Goal: Task Accomplishment & Management: Complete application form

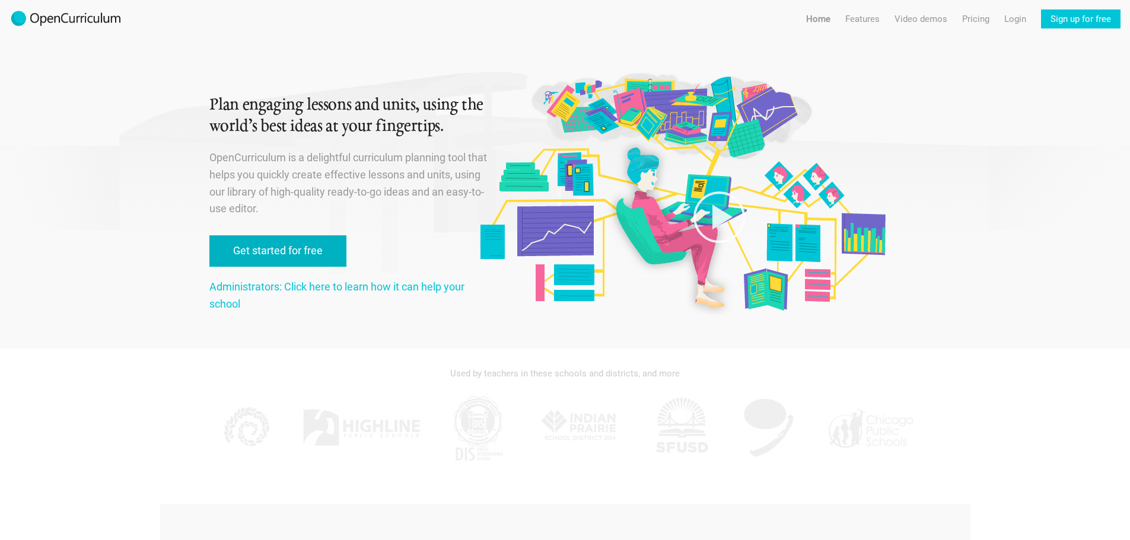
click at [278, 251] on link "Get started for free" at bounding box center [277, 250] width 137 height 31
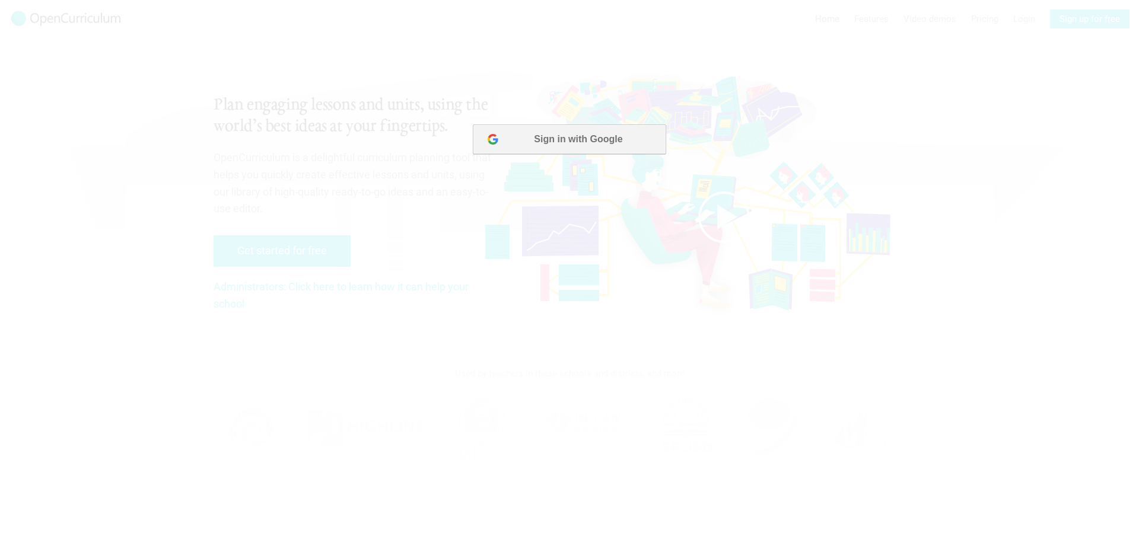
click at [570, 133] on button "Sign in with Google" at bounding box center [569, 140] width 193 height 30
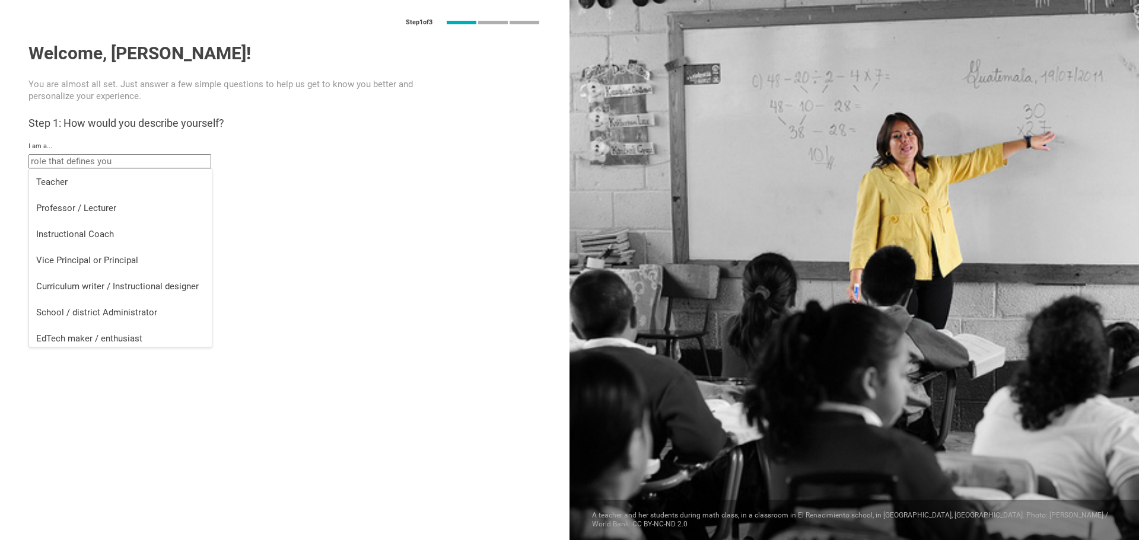
click at [101, 163] on input "text" at bounding box center [119, 161] width 183 height 14
click at [92, 239] on div "Instructional Coach" at bounding box center [120, 234] width 168 height 12
type input "Instructional Coach"
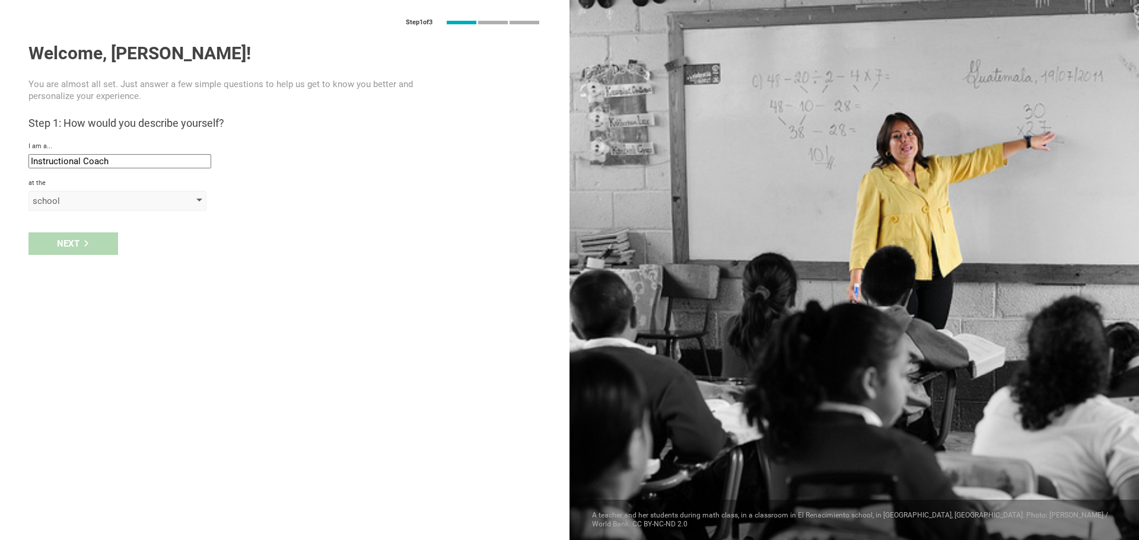
click at [56, 201] on div "school" at bounding box center [101, 201] width 136 height 12
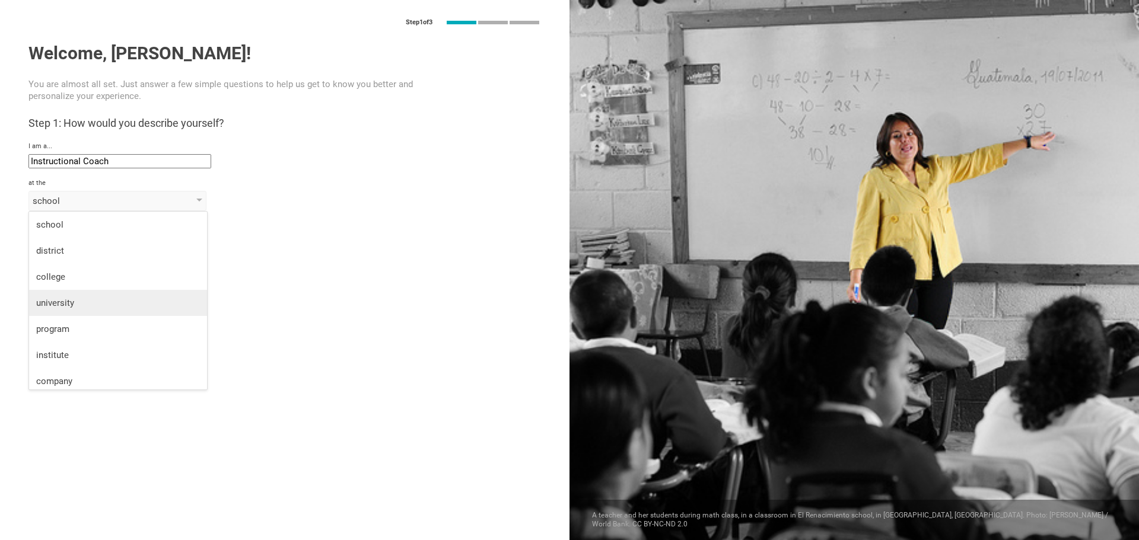
click at [53, 299] on div "university" at bounding box center [118, 303] width 164 height 12
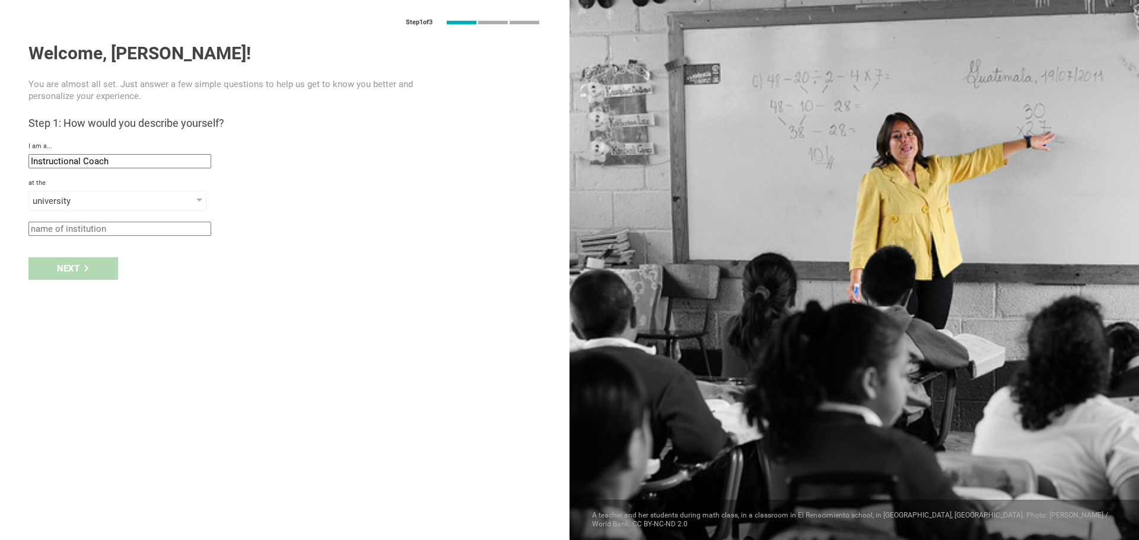
click at [72, 228] on input "text" at bounding box center [119, 229] width 183 height 14
type input "a"
type input "[GEOGRAPHIC_DATA]"
click at [67, 274] on div "Next" at bounding box center [73, 268] width 90 height 23
drag, startPoint x: 55, startPoint y: 266, endPoint x: 14, endPoint y: 266, distance: 40.9
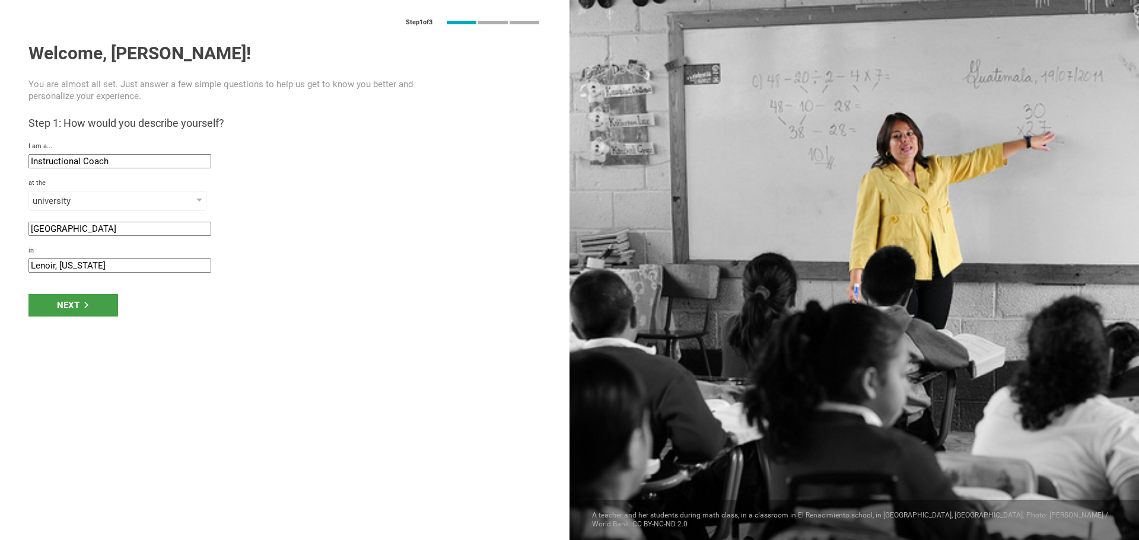
click at [14, 266] on div "Step 1 of 3 Welcome, [PERSON_NAME]! You are almost all set. Just answer a few s…" at bounding box center [284, 270] width 569 height 540
type input "[GEOGRAPHIC_DATA], [US_STATE]"
click at [61, 312] on div "Next" at bounding box center [73, 305] width 90 height 23
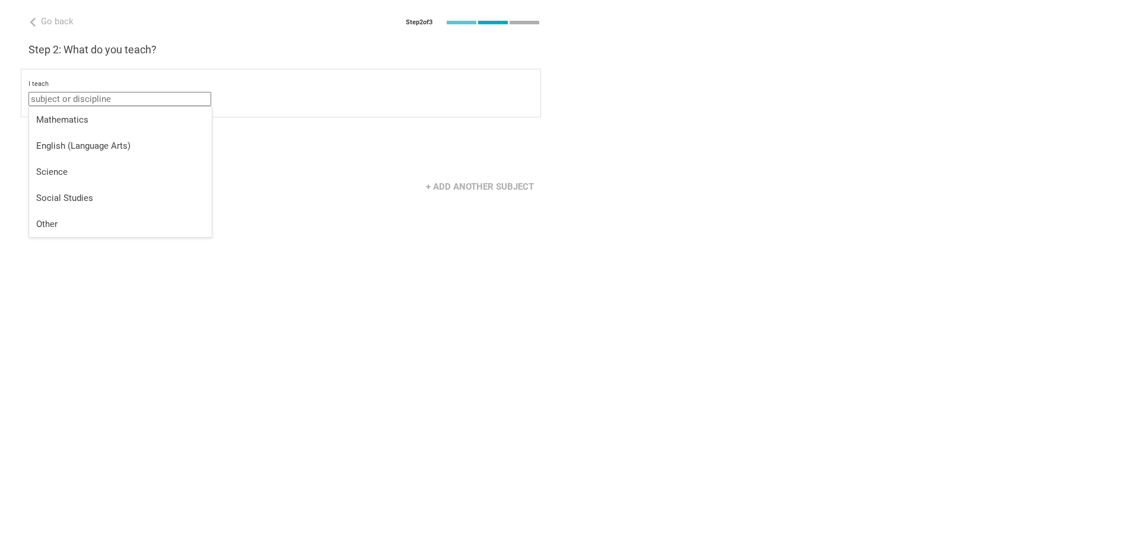
click at [93, 99] on input "text" at bounding box center [119, 99] width 183 height 14
click at [76, 226] on div "Other" at bounding box center [120, 224] width 168 height 12
type input "Other"
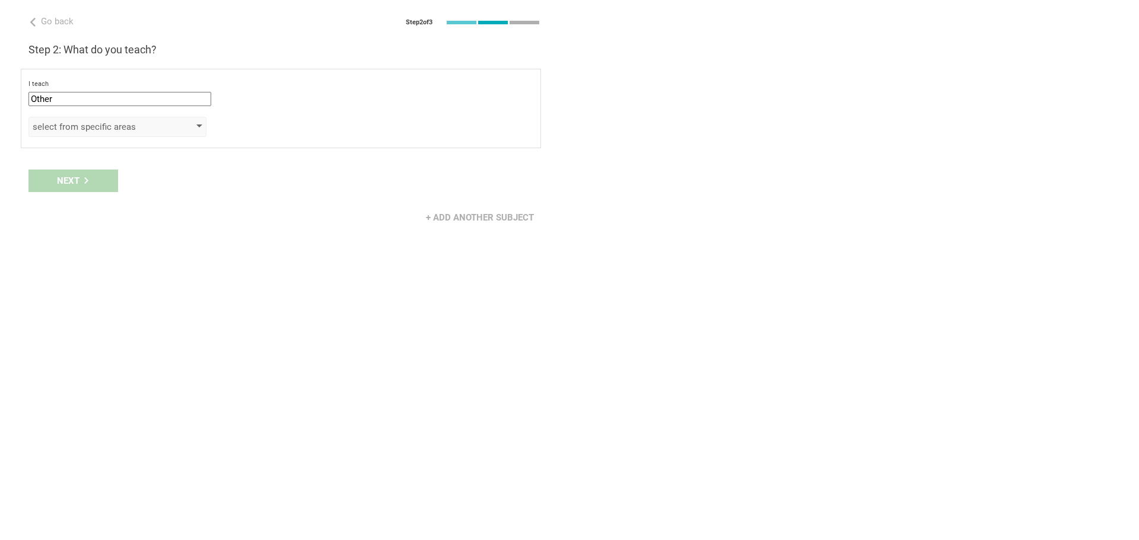
click at [106, 128] on div "select from specific areas" at bounding box center [101, 127] width 136 height 12
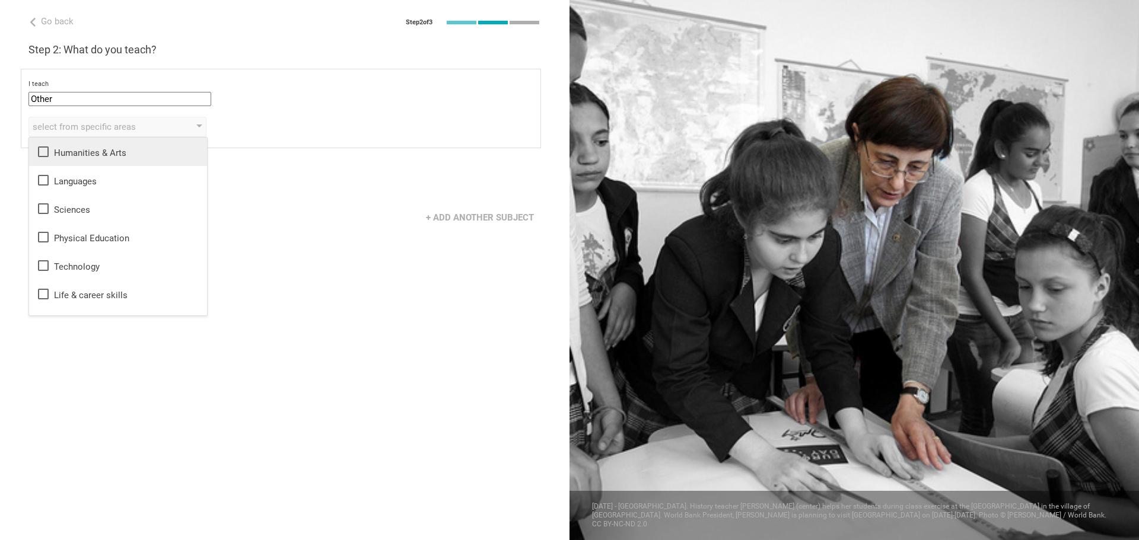
click at [42, 154] on icon at bounding box center [43, 152] width 14 height 14
click at [260, 329] on div "Go back Step 2 of 3 Welcome, [PERSON_NAME]! You are almost all set. Just answer…" at bounding box center [284, 270] width 569 height 540
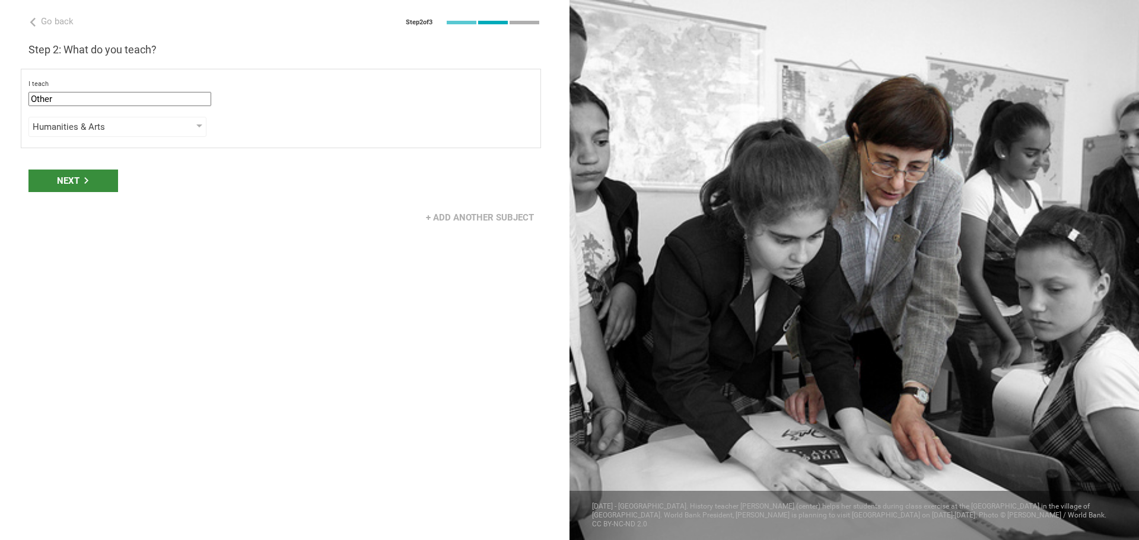
click at [65, 190] on div "Next" at bounding box center [73, 181] width 90 height 23
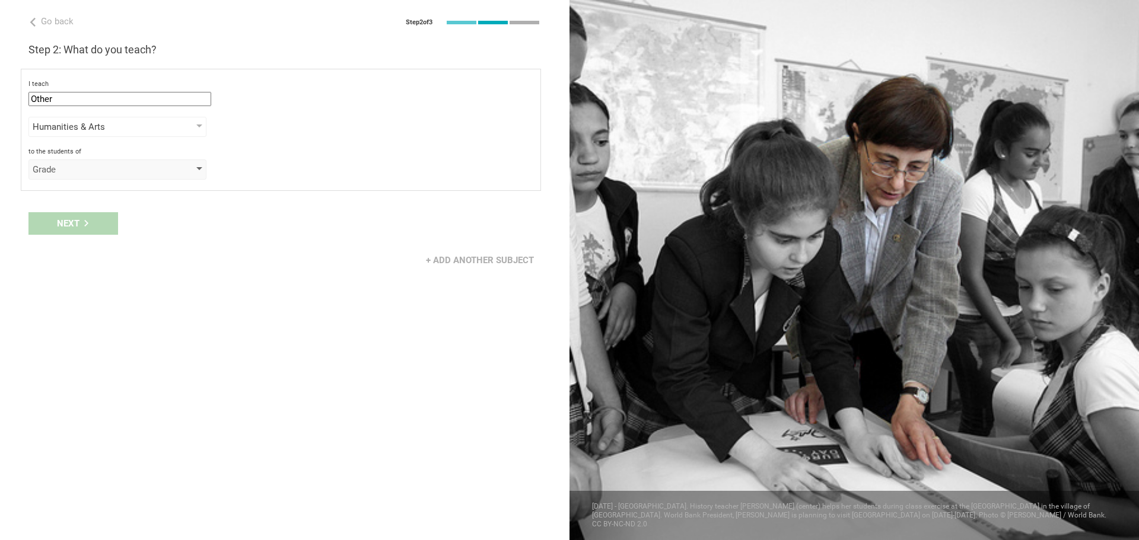
click at [75, 168] on div "Grade" at bounding box center [101, 170] width 136 height 12
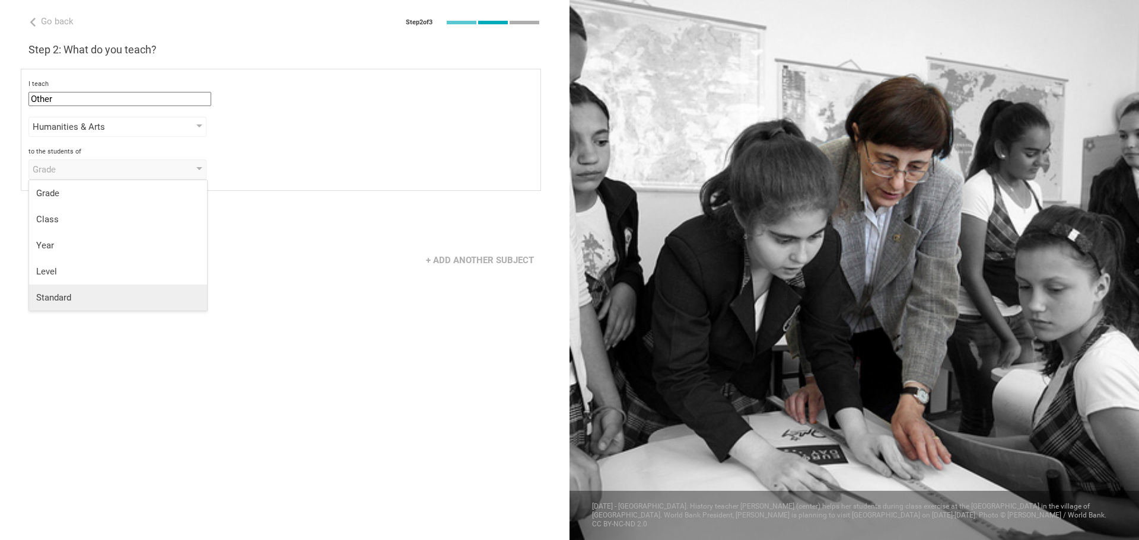
click at [54, 307] on li "Standard" at bounding box center [118, 298] width 178 height 26
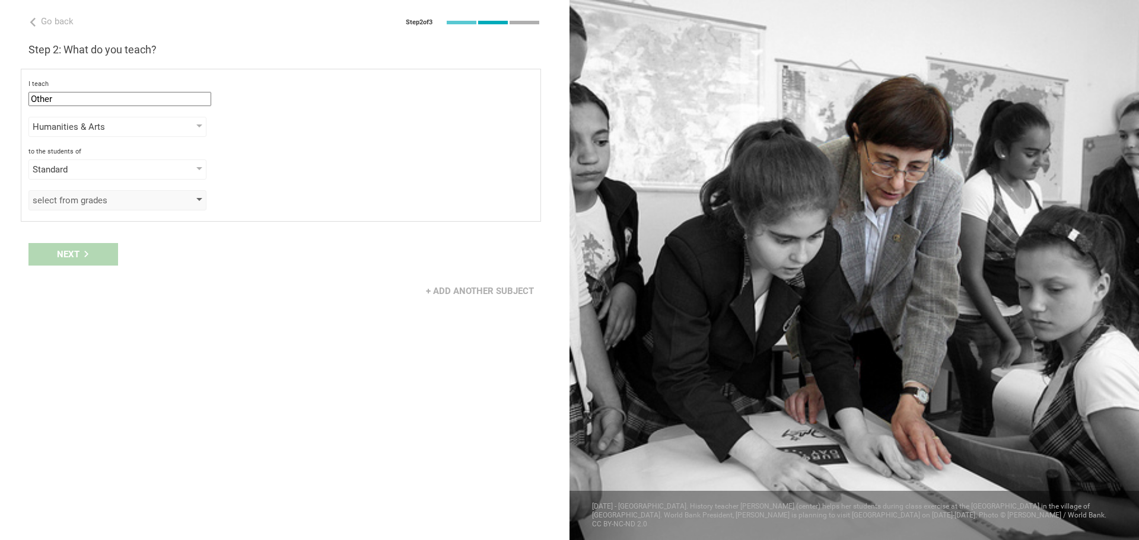
click at [74, 205] on div "select from grades" at bounding box center [101, 201] width 136 height 12
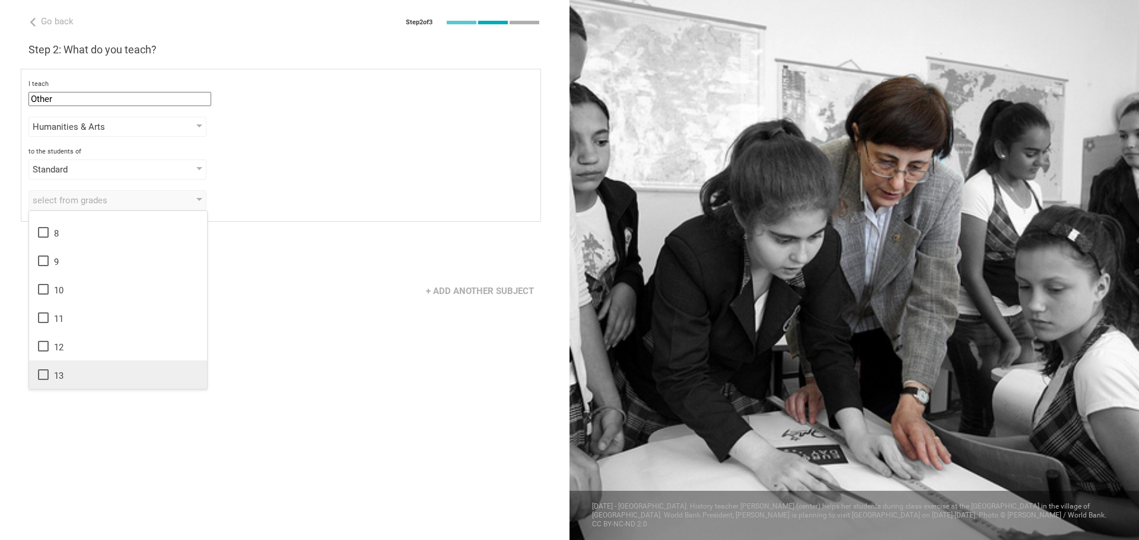
click at [40, 374] on icon at bounding box center [43, 375] width 14 height 14
click at [348, 426] on div "Go back Step 2 of 3 Welcome, [PERSON_NAME]! You are almost all set. Just answer…" at bounding box center [284, 270] width 569 height 540
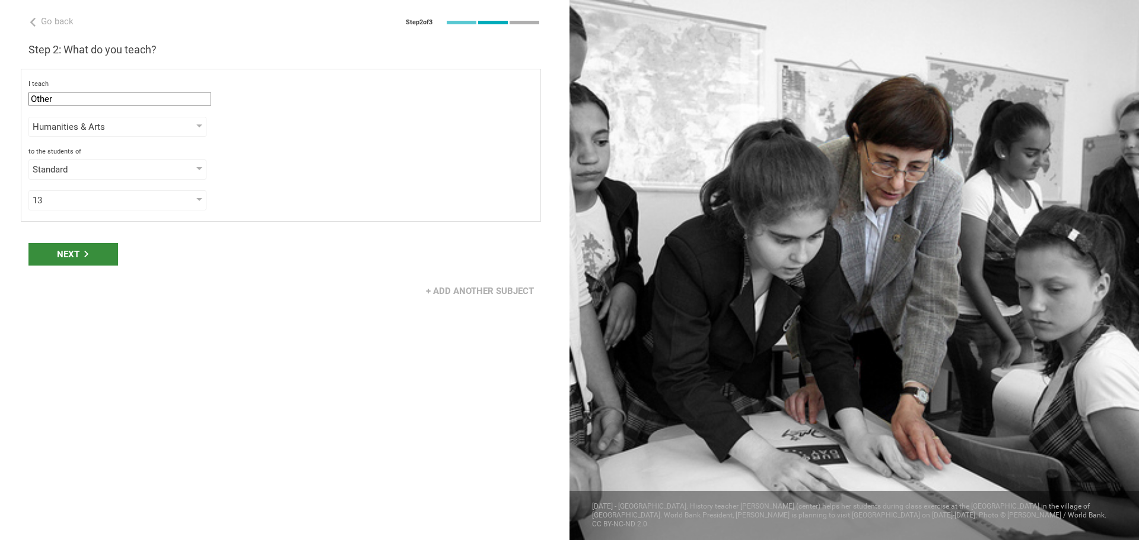
click at [77, 249] on div "Next" at bounding box center [73, 254] width 90 height 23
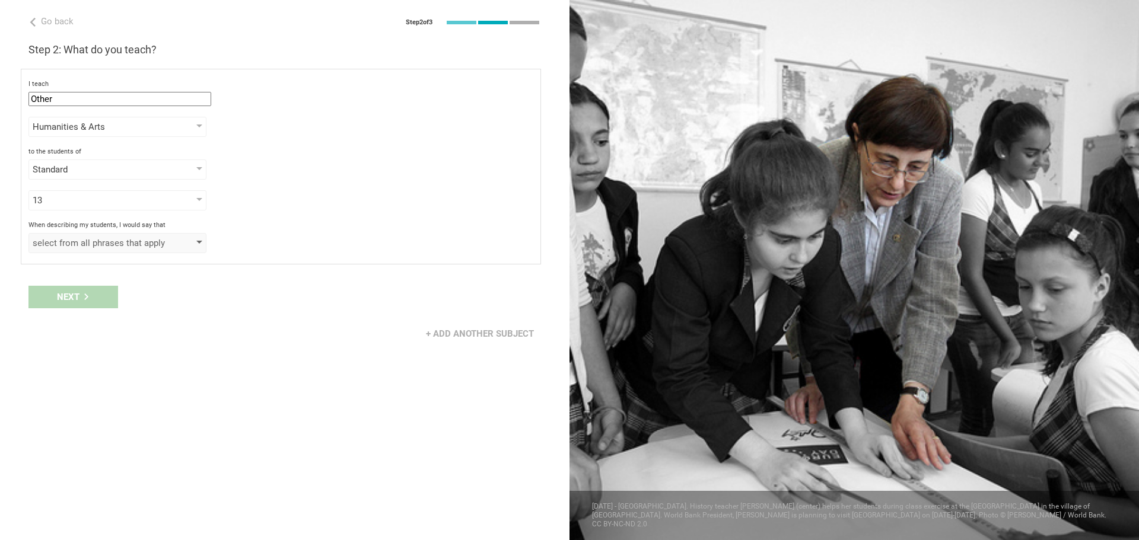
click at [77, 244] on div "select from all phrases that apply" at bounding box center [101, 243] width 136 height 12
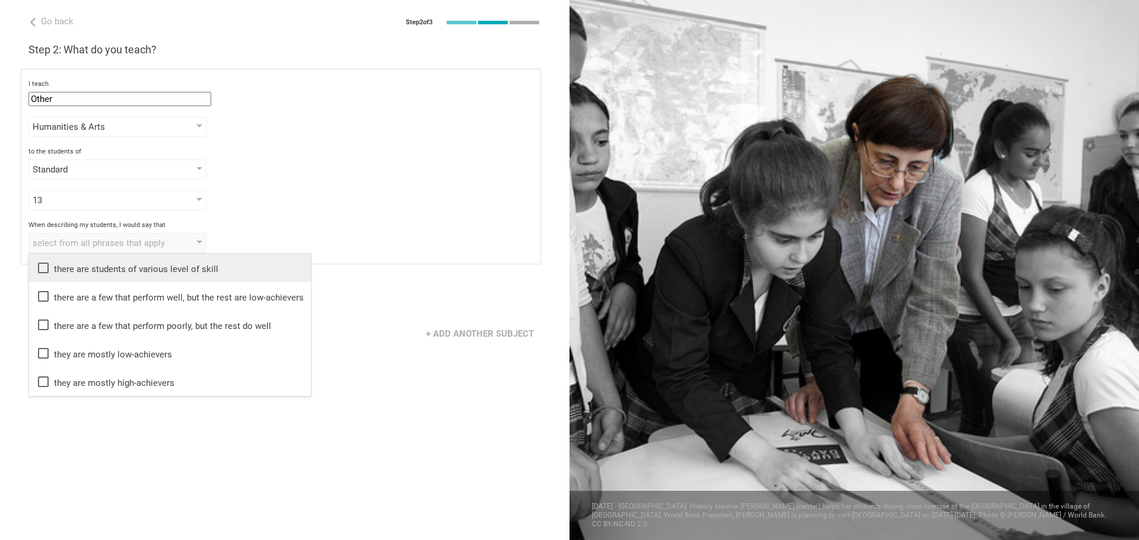
click at [45, 265] on icon at bounding box center [43, 268] width 14 height 14
click at [117, 465] on div "Go back Step 2 of 3 Welcome, [PERSON_NAME]! You are almost all set. Just answer…" at bounding box center [284, 270] width 569 height 540
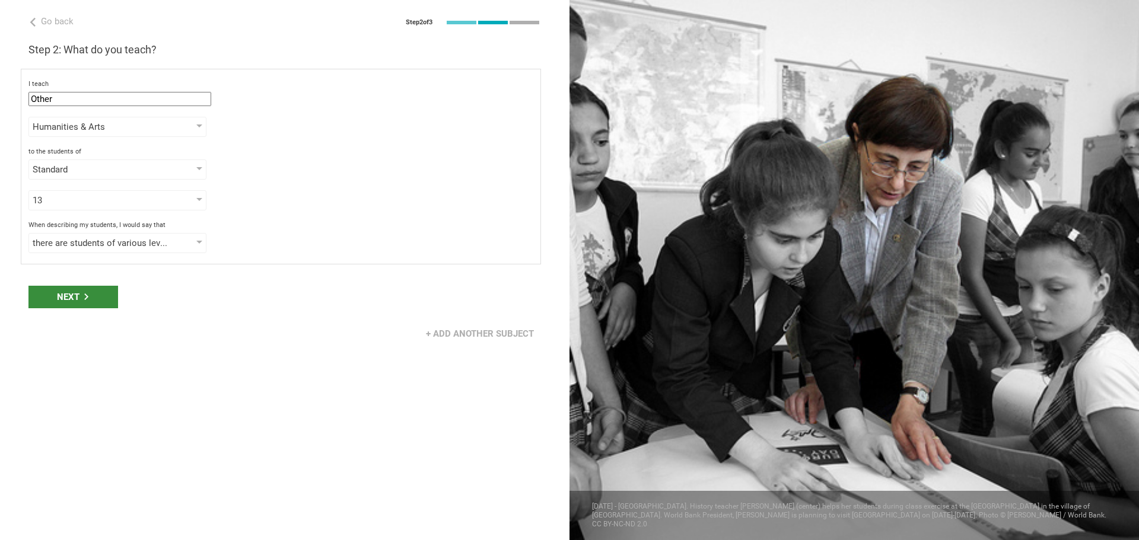
click at [85, 303] on div "Next" at bounding box center [73, 297] width 90 height 23
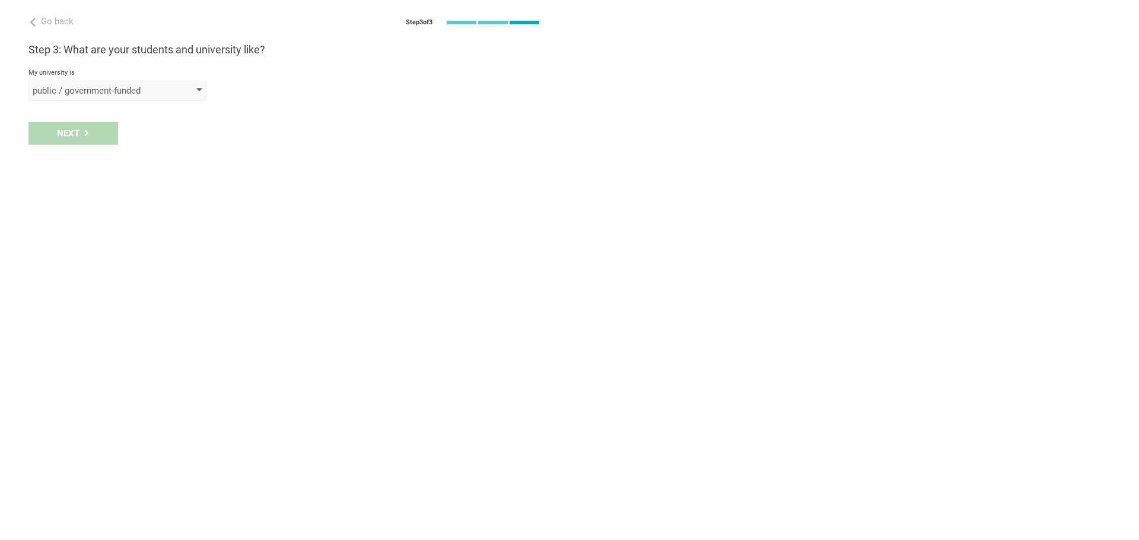
click at [180, 91] on div "public / government-funded" at bounding box center [117, 91] width 178 height 20
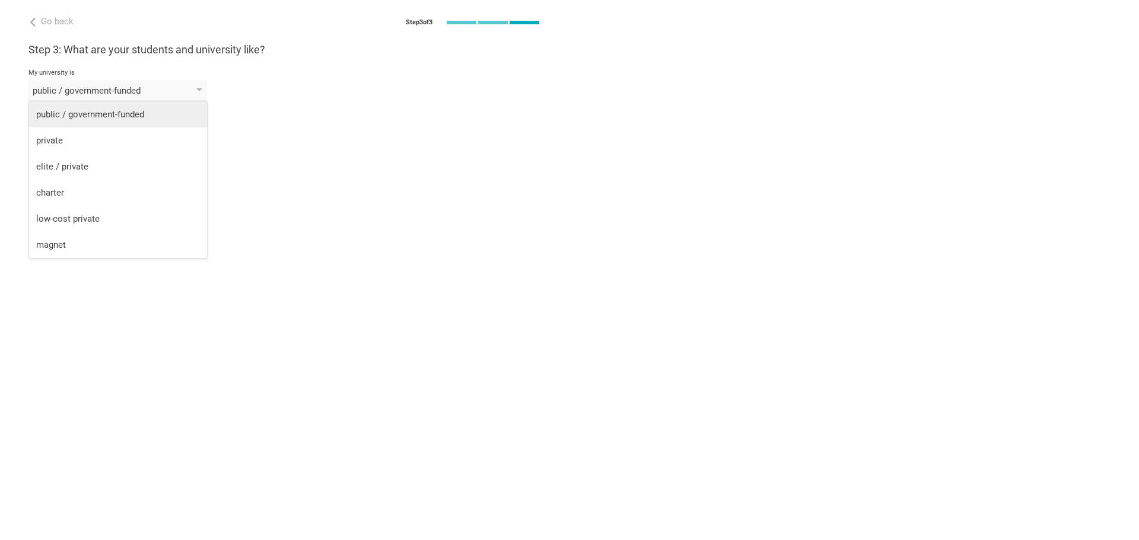
click at [157, 114] on div "public / government-funded" at bounding box center [118, 115] width 164 height 12
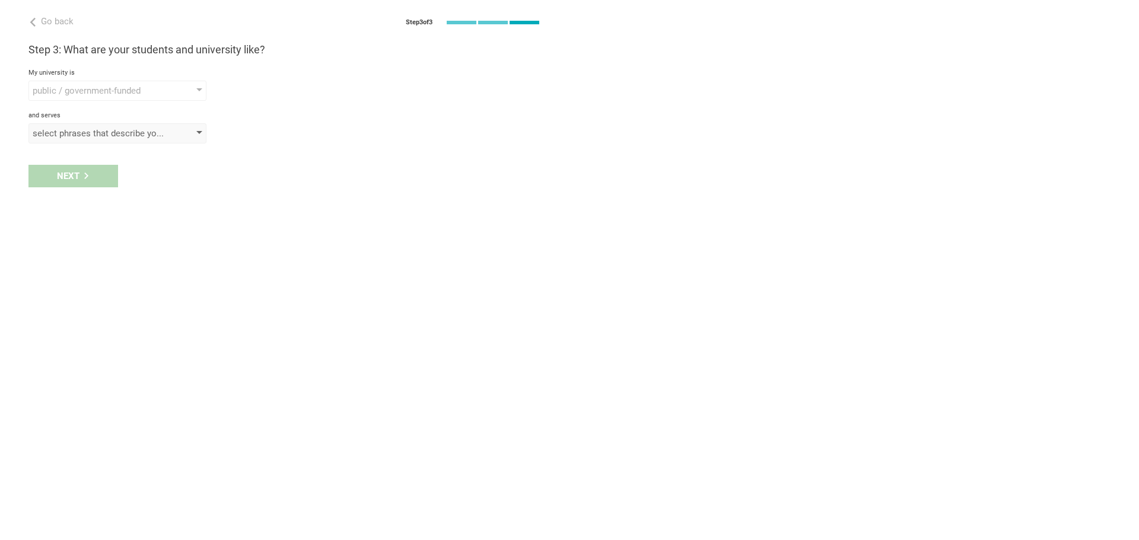
click at [101, 132] on div "select phrases that describe your student population" at bounding box center [101, 134] width 136 height 12
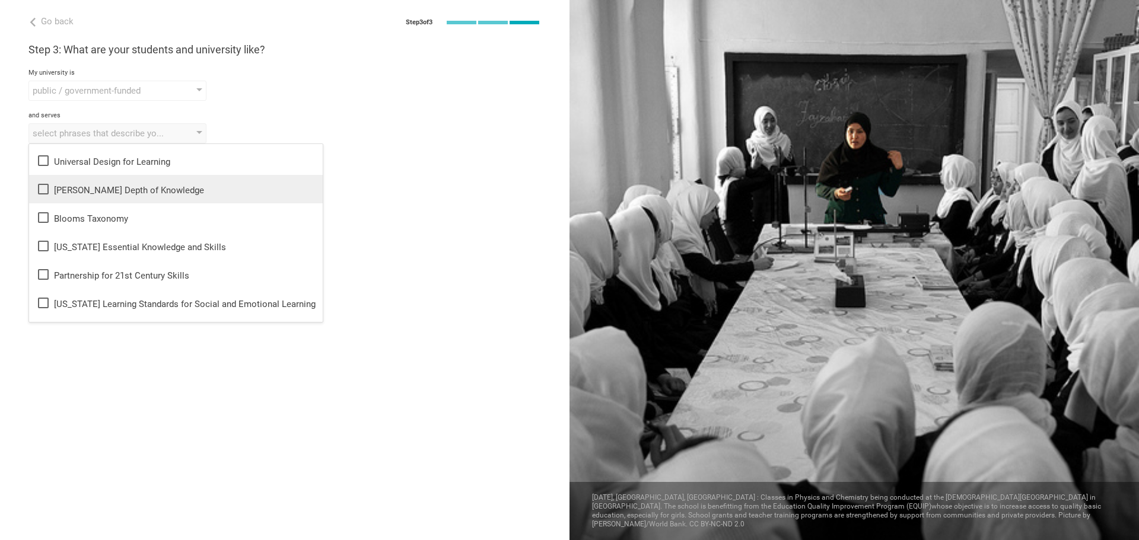
scroll to position [0, 0]
click at [103, 192] on div "Common Core" at bounding box center [175, 187] width 279 height 14
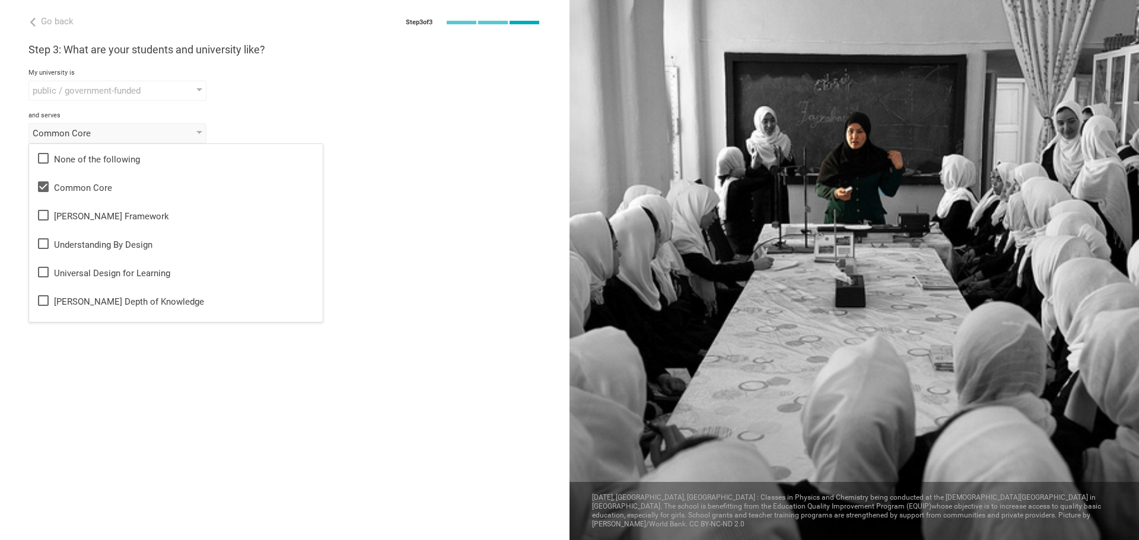
click at [447, 327] on div "Go back Step 3 of 3 Welcome, [PERSON_NAME]! You are almost all set. Just answer…" at bounding box center [284, 270] width 569 height 540
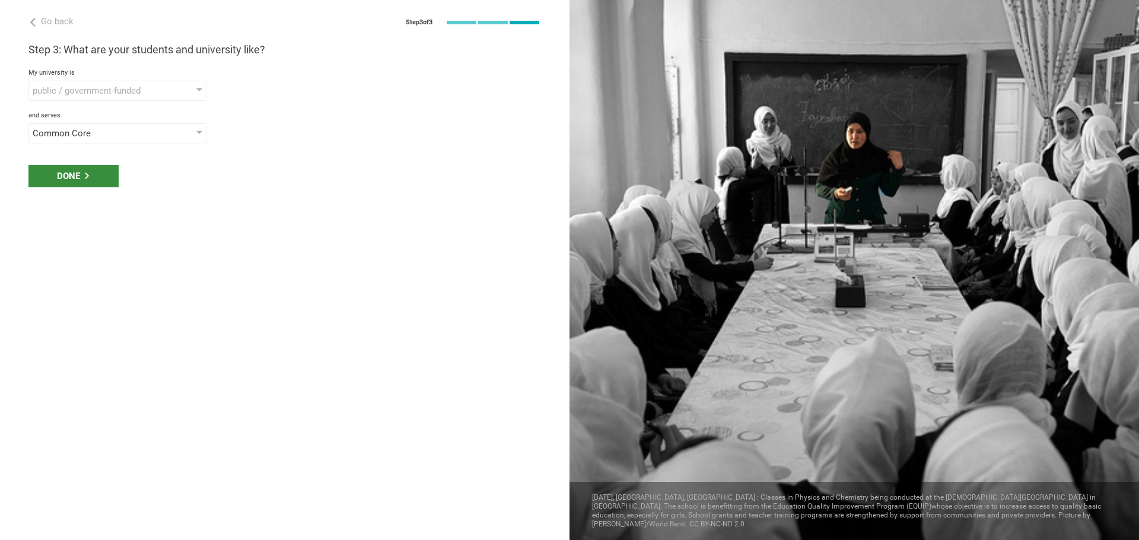
click at [80, 173] on div "Done" at bounding box center [73, 176] width 90 height 23
